Goal: Task Accomplishment & Management: Complete application form

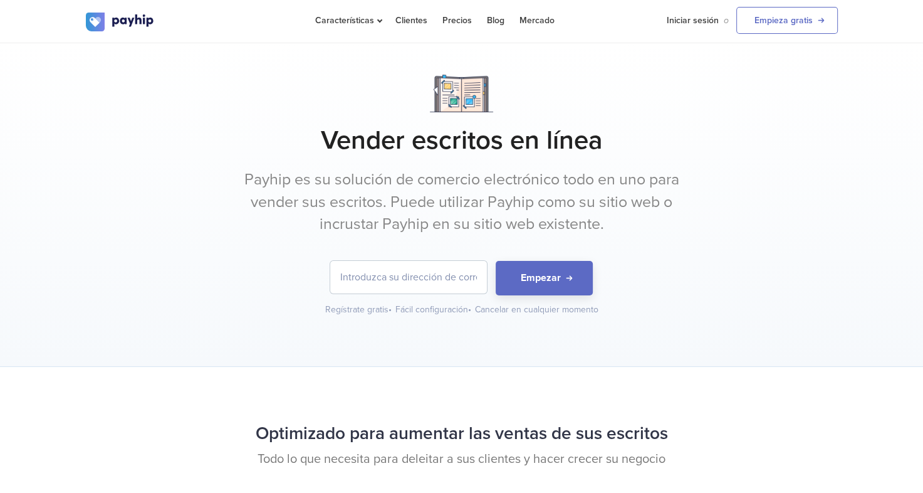
click at [428, 280] on input "email" at bounding box center [408, 277] width 157 height 33
click at [430, 286] on input "[EMAIL_ADDRESS][DOMAIN_NAME]" at bounding box center [408, 277] width 157 height 33
click at [468, 277] on input "[EMAIL_ADDRESS][DOMAIN_NAME]" at bounding box center [408, 277] width 157 height 33
click at [478, 277] on input "[EMAIL_ADDRESS][DOMAIN_NAME]" at bounding box center [408, 277] width 157 height 33
drag, startPoint x: 478, startPoint y: 277, endPoint x: 328, endPoint y: 265, distance: 150.9
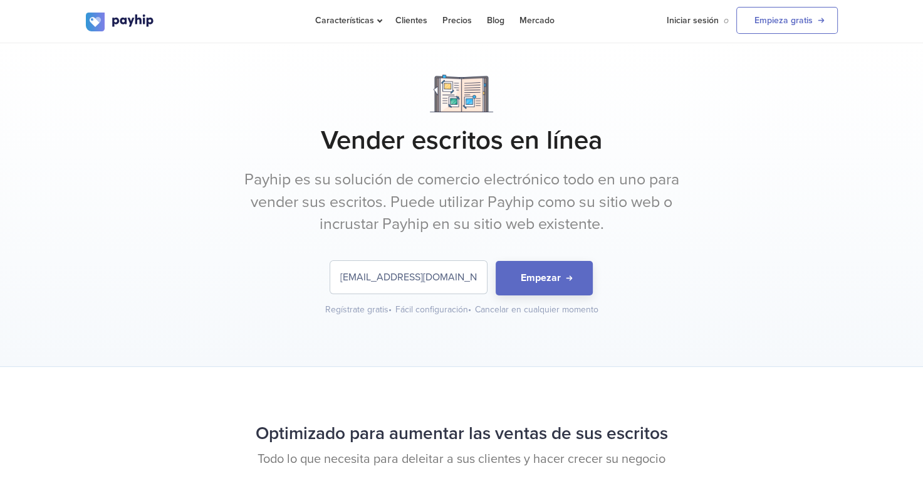
click at [328, 265] on form "[EMAIL_ADDRESS][DOMAIN_NAME] Empezar" at bounding box center [462, 278] width 752 height 34
type input "m"
click at [364, 270] on input "m" at bounding box center [408, 277] width 157 height 33
type input "r"
drag, startPoint x: 404, startPoint y: 237, endPoint x: 389, endPoint y: 274, distance: 40.2
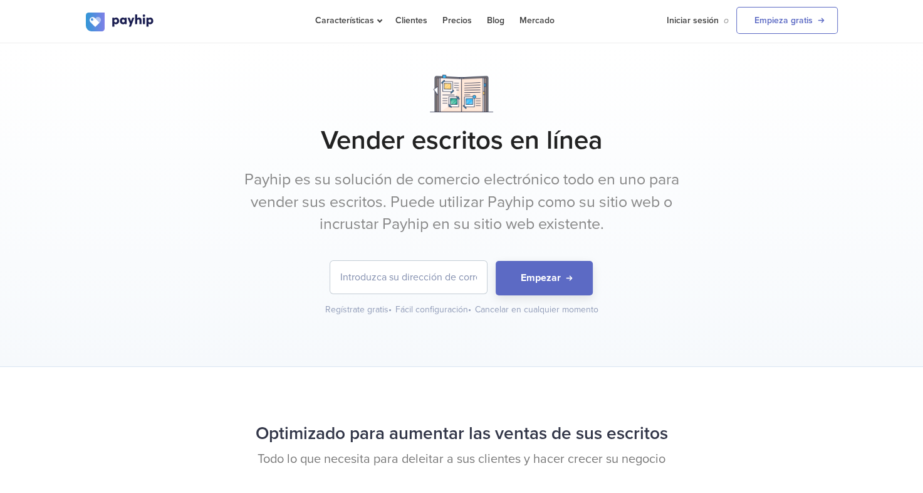
click at [389, 274] on div "Vender escritos en línea Payhip es su solución de comercio electrónico todo en …" at bounding box center [462, 195] width 752 height 241
click at [389, 274] on input "email" at bounding box center [408, 277] width 157 height 33
click at [348, 285] on input "email" at bounding box center [408, 277] width 157 height 33
click at [348, 283] on input "email" at bounding box center [408, 277] width 157 height 33
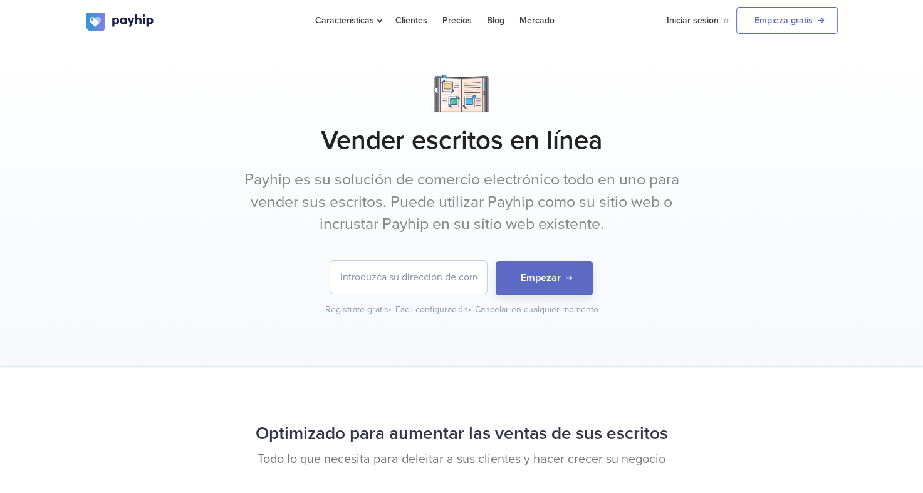
click at [348, 283] on input "email" at bounding box center [408, 277] width 157 height 33
click at [348, 280] on input "email" at bounding box center [408, 277] width 157 height 33
type input "[EMAIL_ADDRESS][DOMAIN_NAME]"
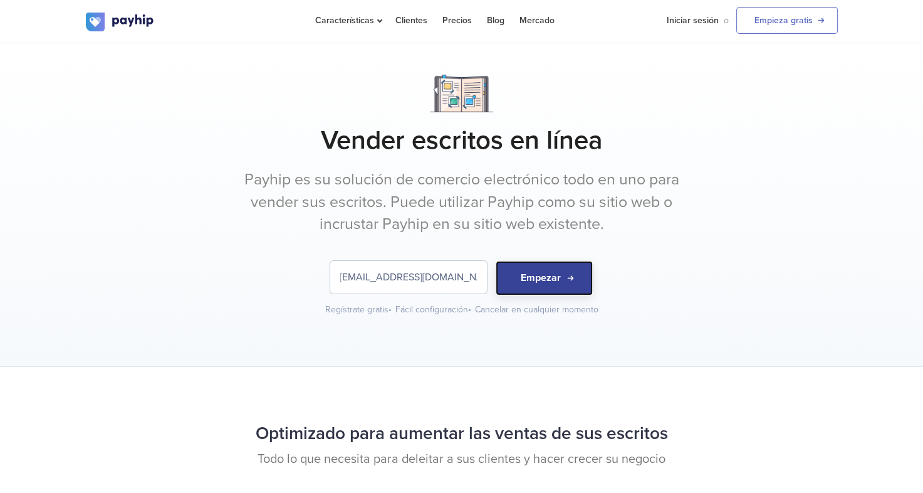
scroll to position [0, 0]
click at [548, 282] on button "Empezar" at bounding box center [544, 278] width 97 height 34
